Goal: Task Accomplishment & Management: Manage account settings

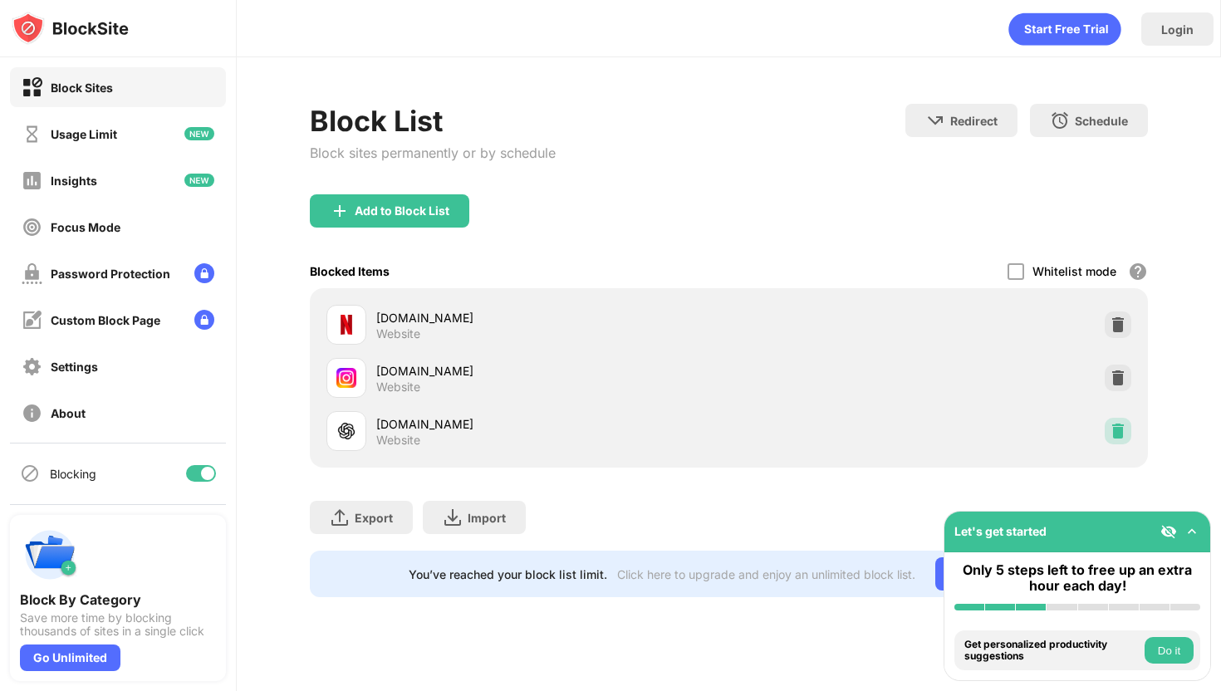
click at [1117, 418] on div at bounding box center [1118, 431] width 27 height 27
